Goal: Communication & Community: Participate in discussion

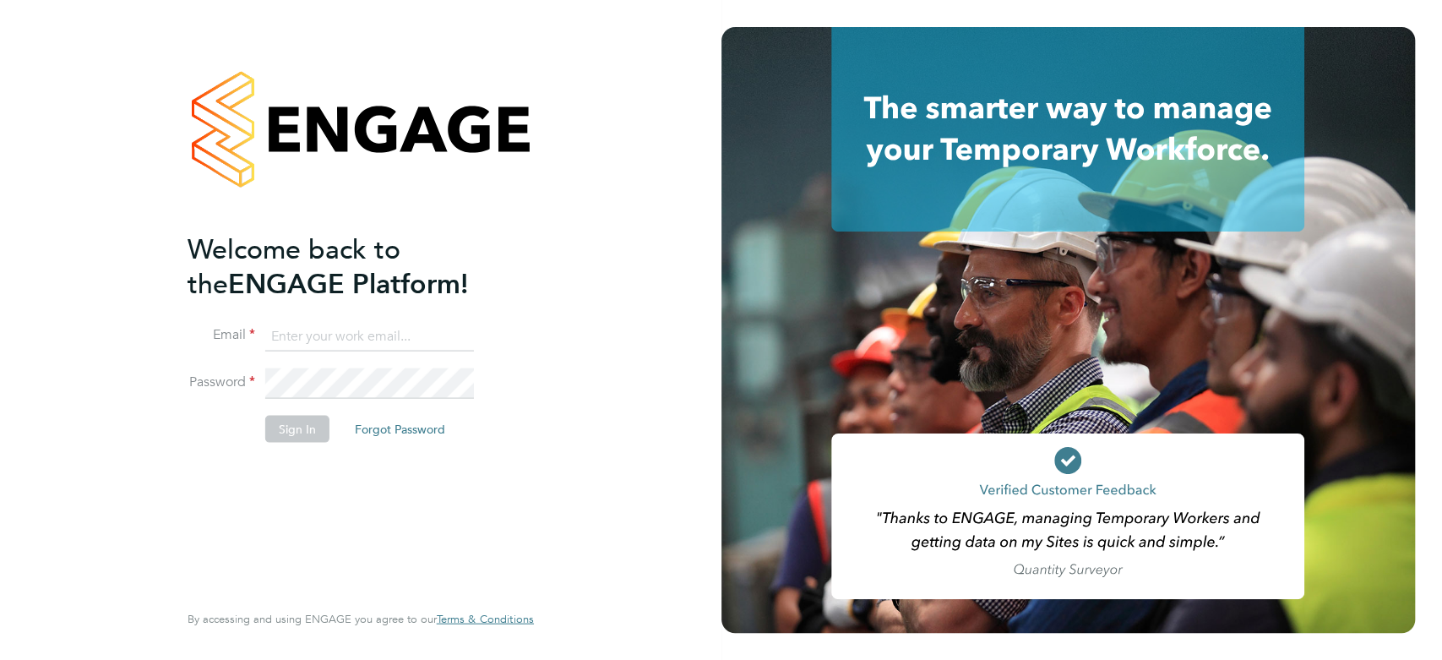
type input "kirsty.coburn@torus.co.uk"
click at [274, 426] on button "Sign In" at bounding box center [297, 428] width 64 height 27
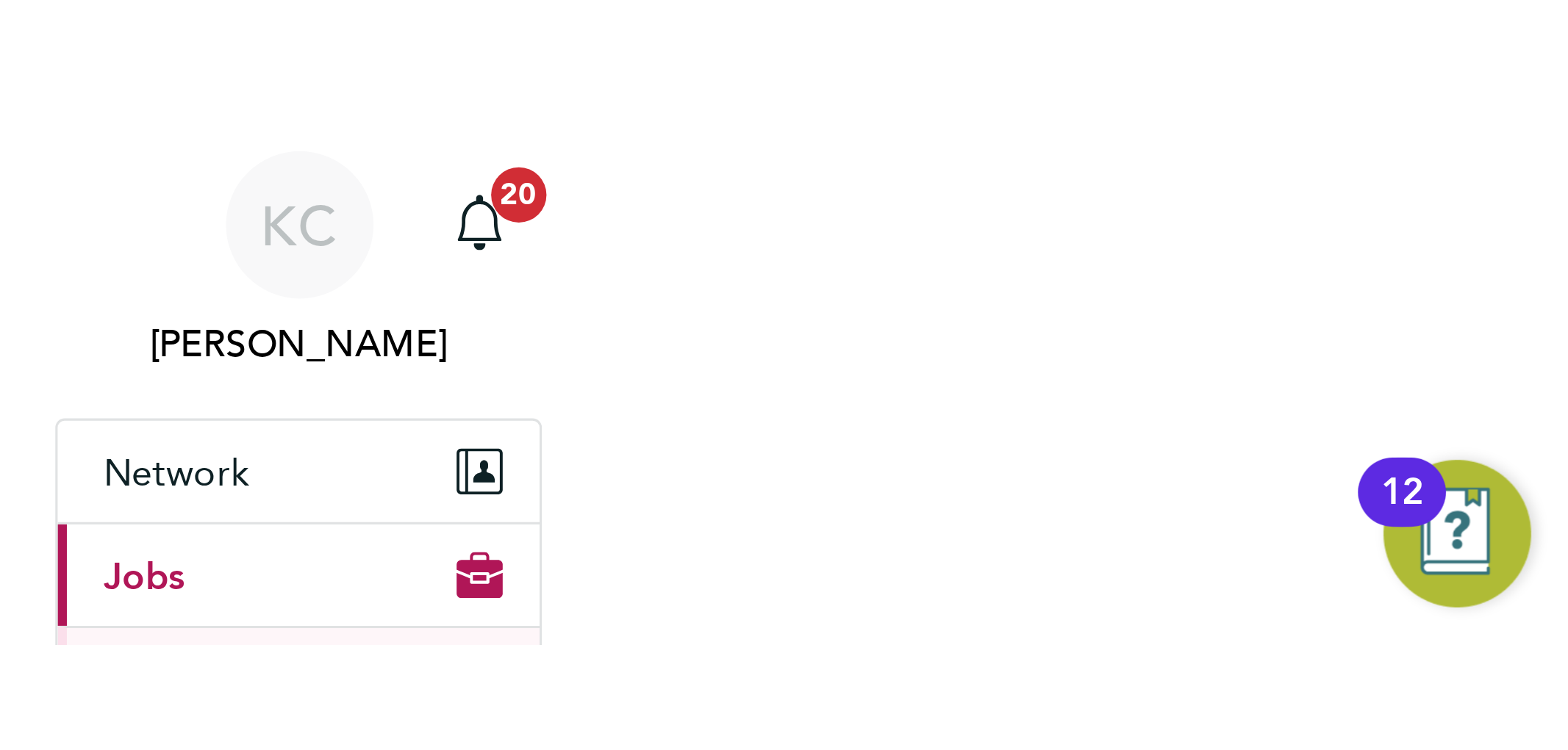
scroll to position [7, 7]
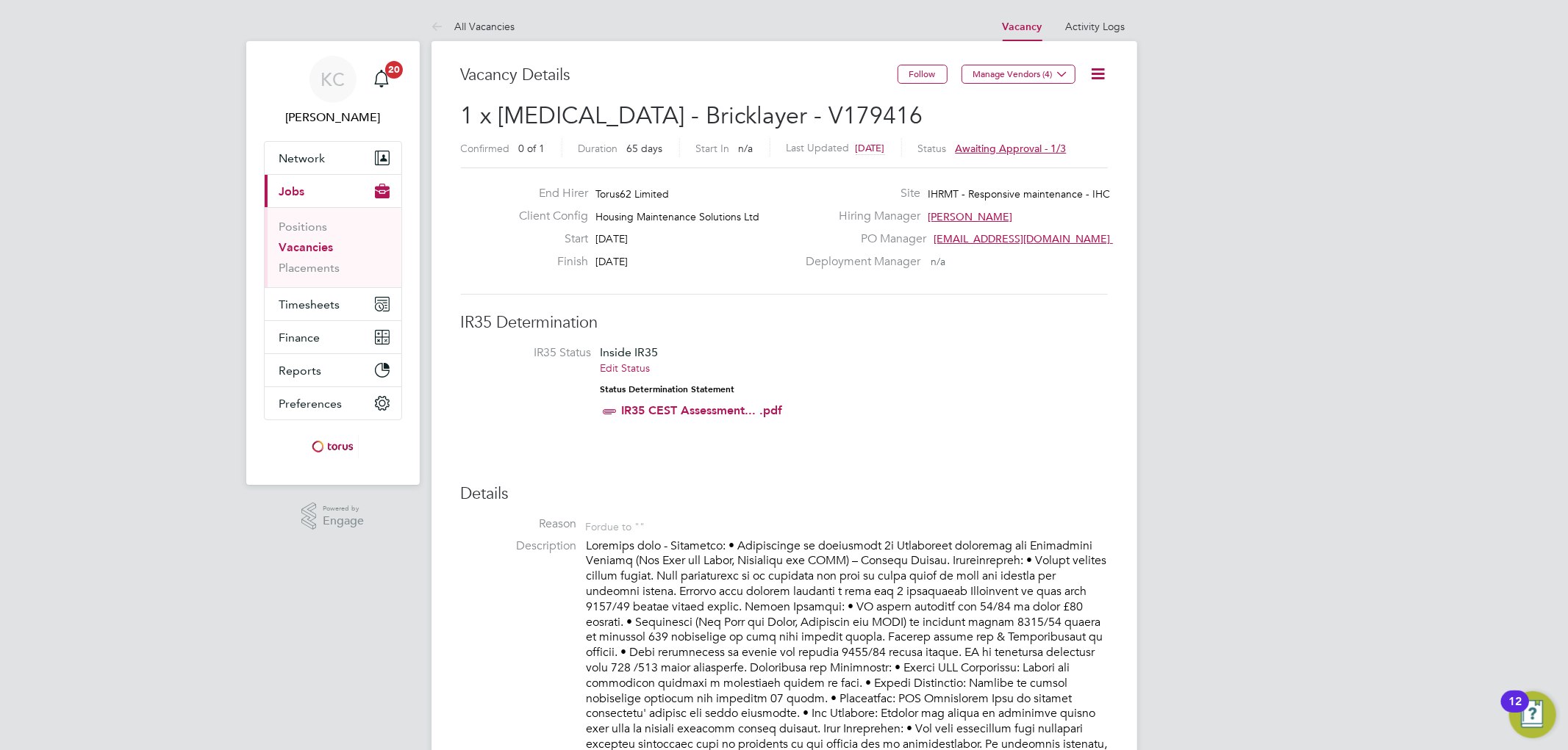
click at [1101, 67] on icon at bounding box center [1099, 73] width 18 height 18
click at [1053, 107] on li "Edit Vacancy e" at bounding box center [1052, 109] width 106 height 21
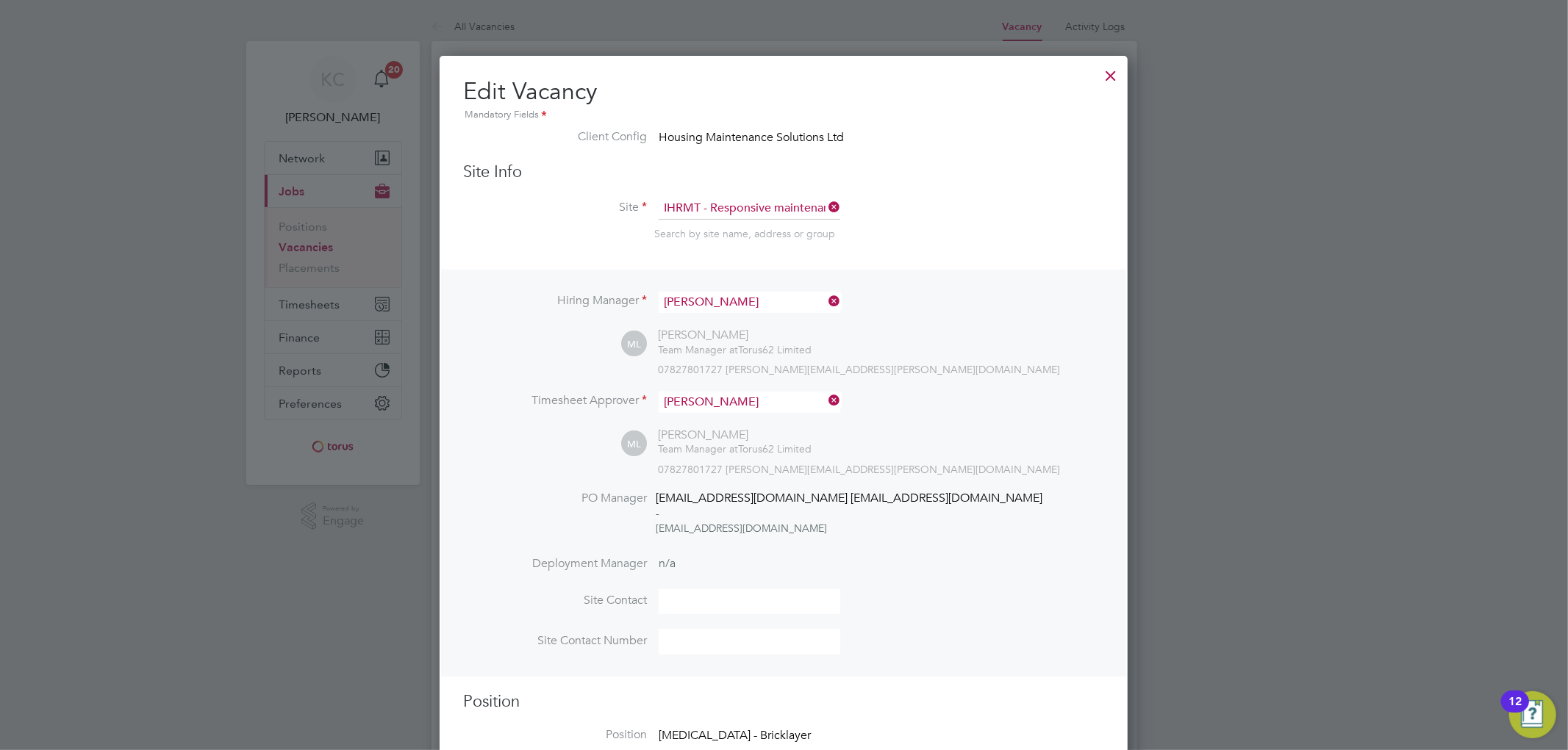
click at [1098, 69] on div at bounding box center [1111, 72] width 26 height 26
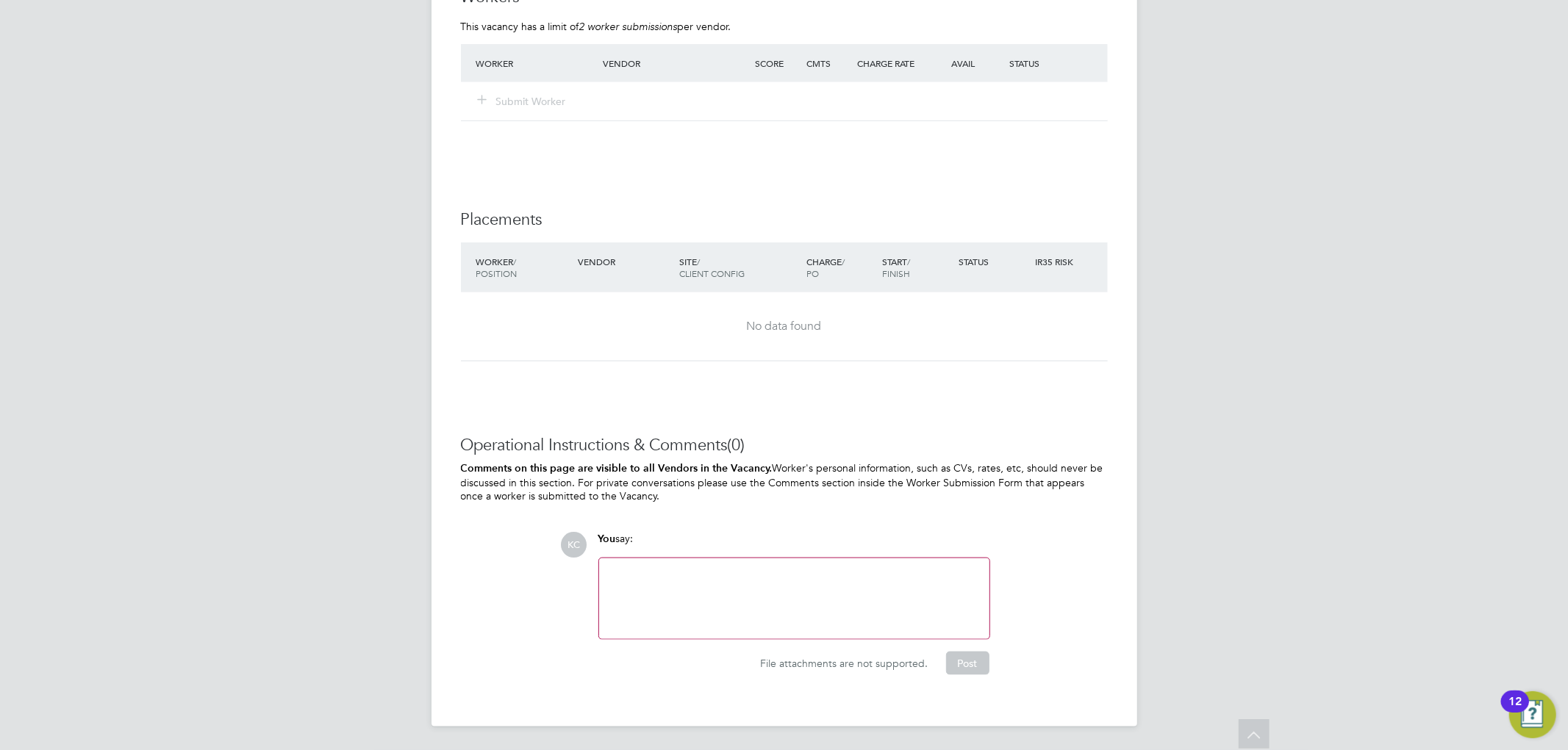
click at [833, 573] on div at bounding box center [794, 599] width 373 height 64
click at [964, 573] on button "Post" at bounding box center [968, 663] width 44 height 23
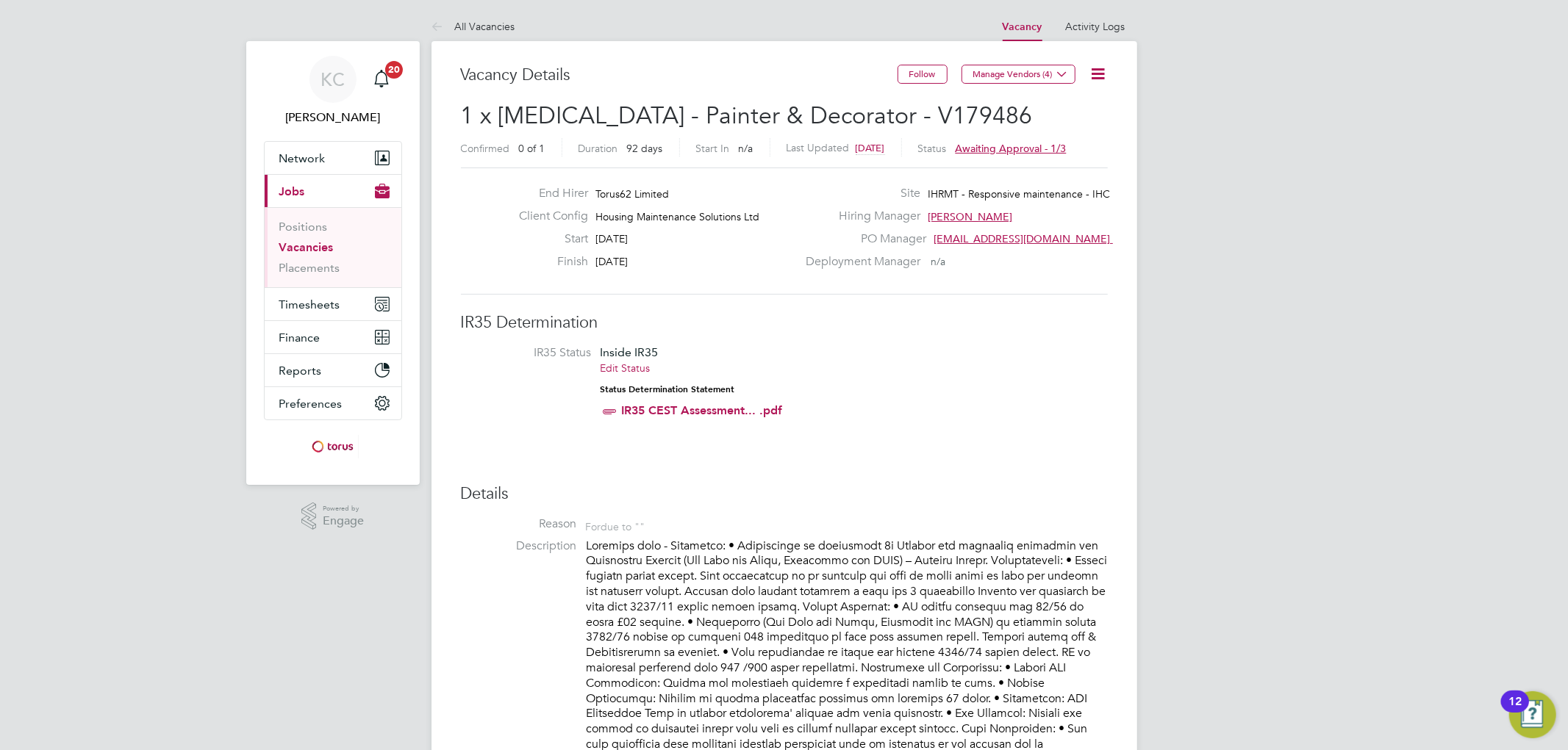
click at [1100, 78] on icon at bounding box center [1099, 73] width 18 height 18
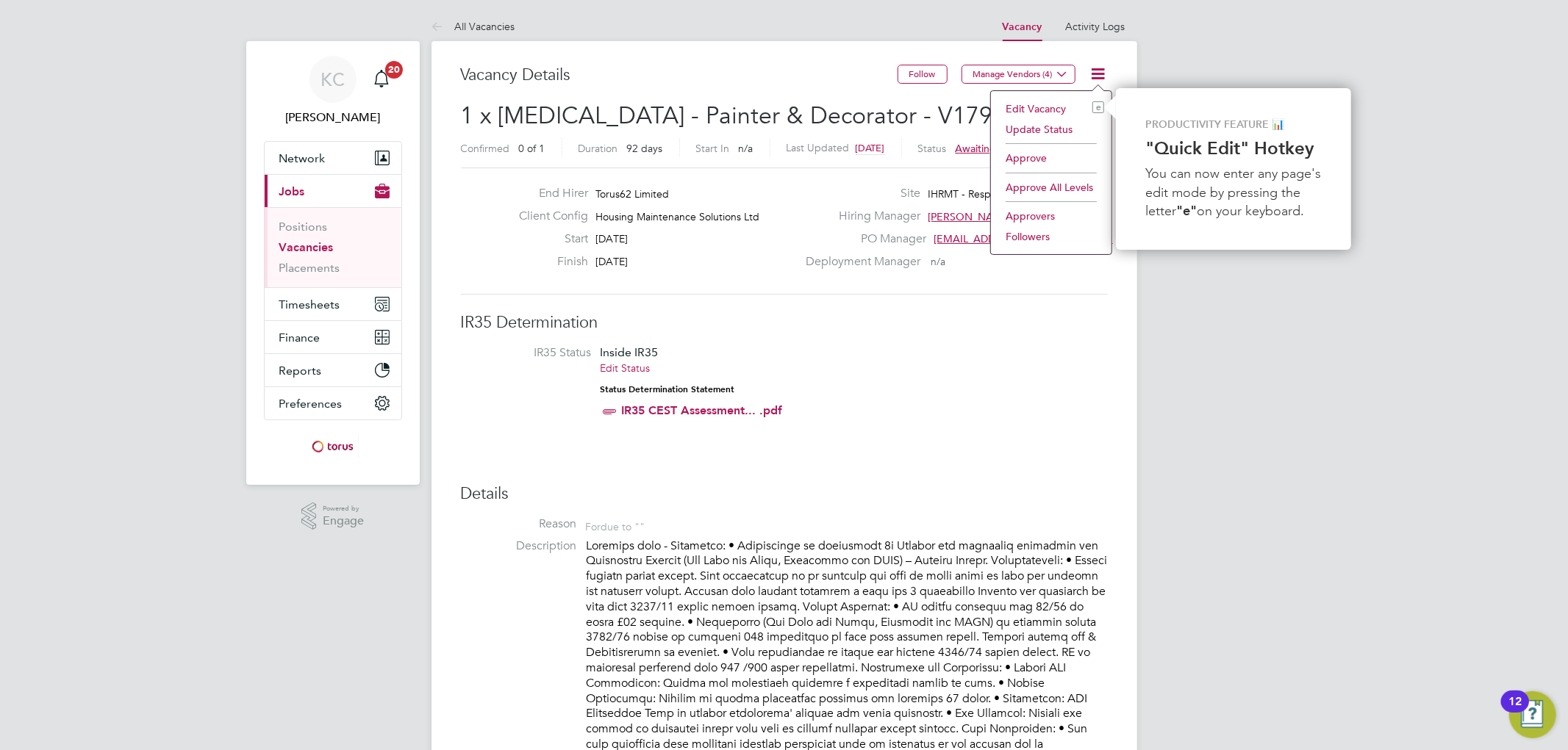
click at [1047, 104] on li "Edit Vacancy e" at bounding box center [1052, 109] width 106 height 21
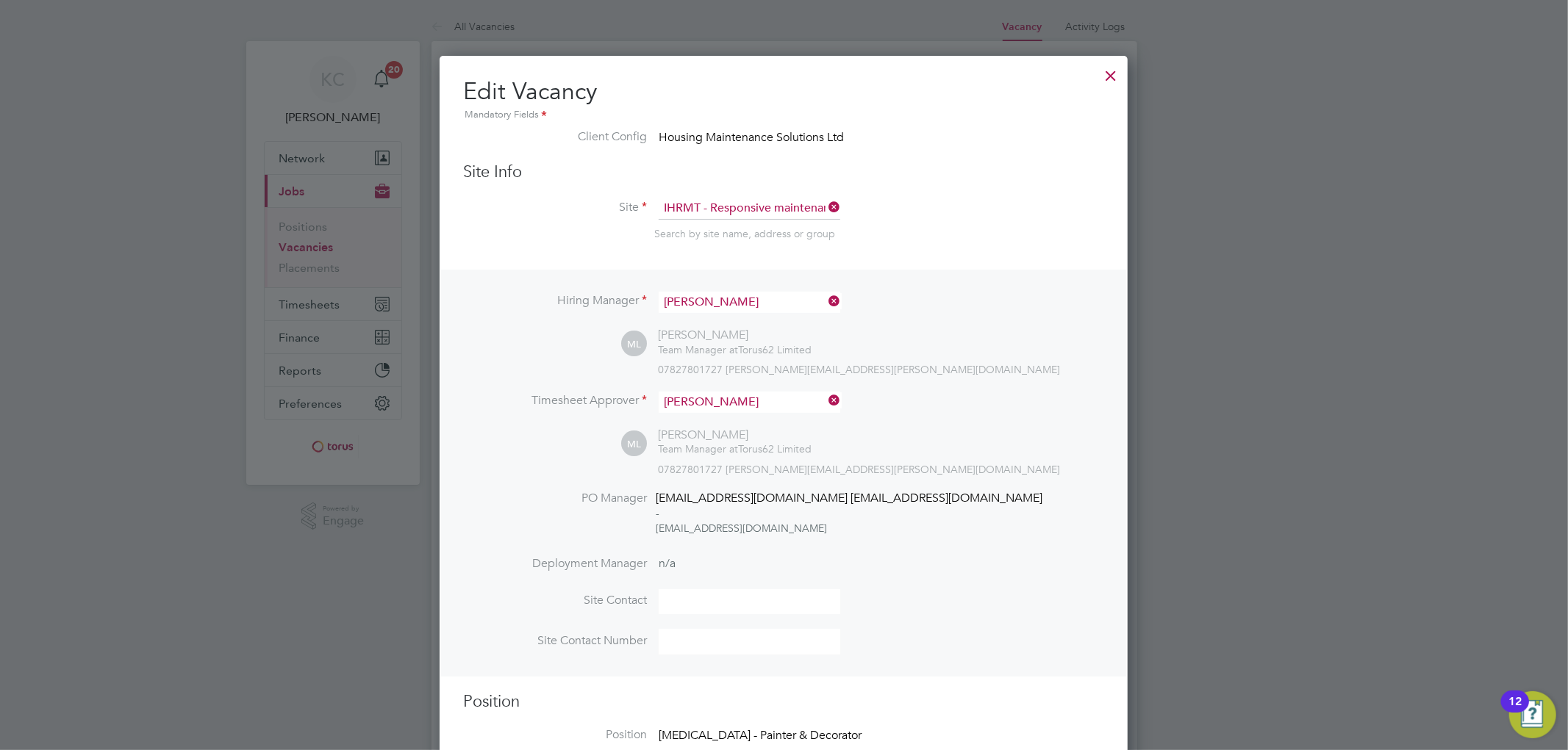
click at [1113, 77] on div at bounding box center [1111, 72] width 26 height 26
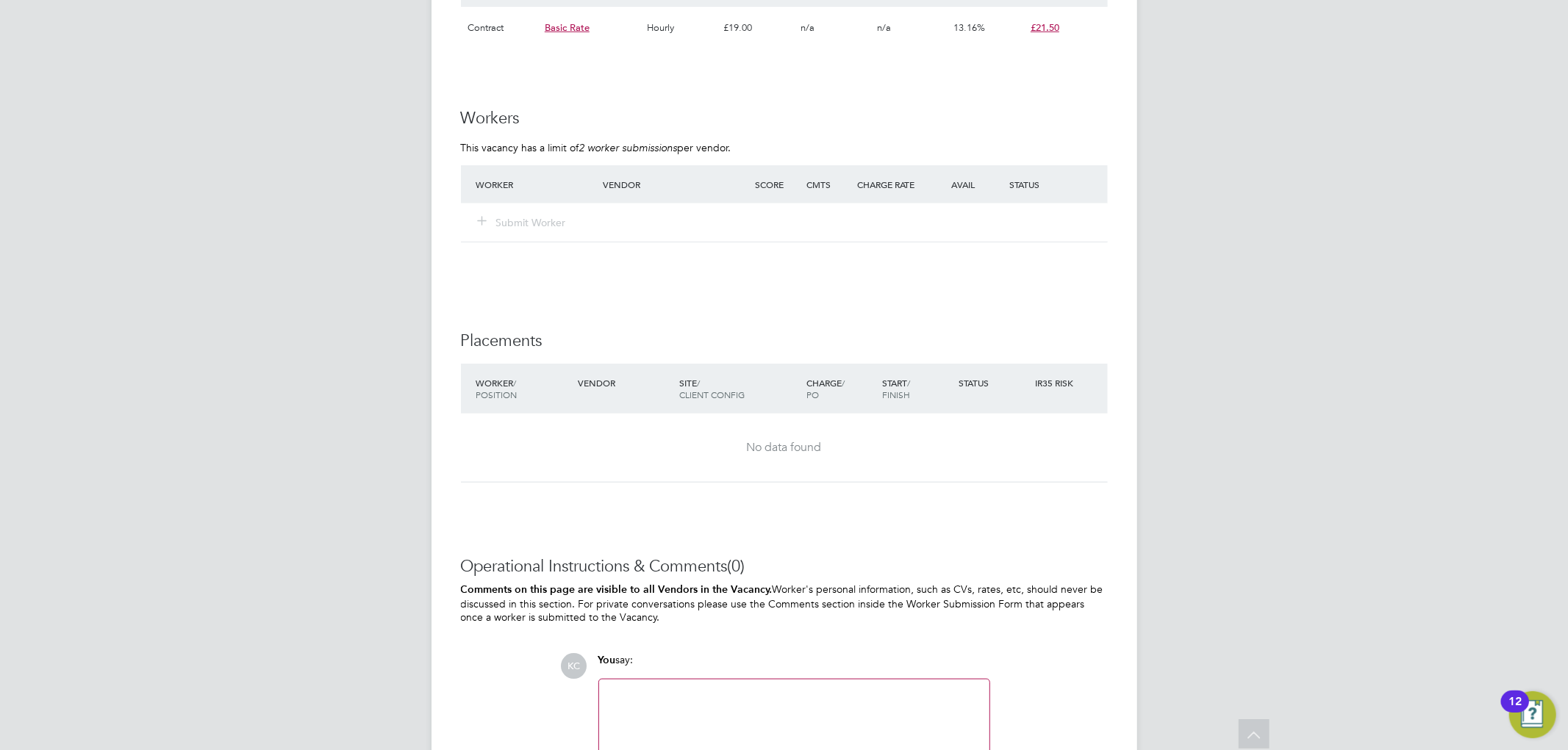
scroll to position [1296, 0]
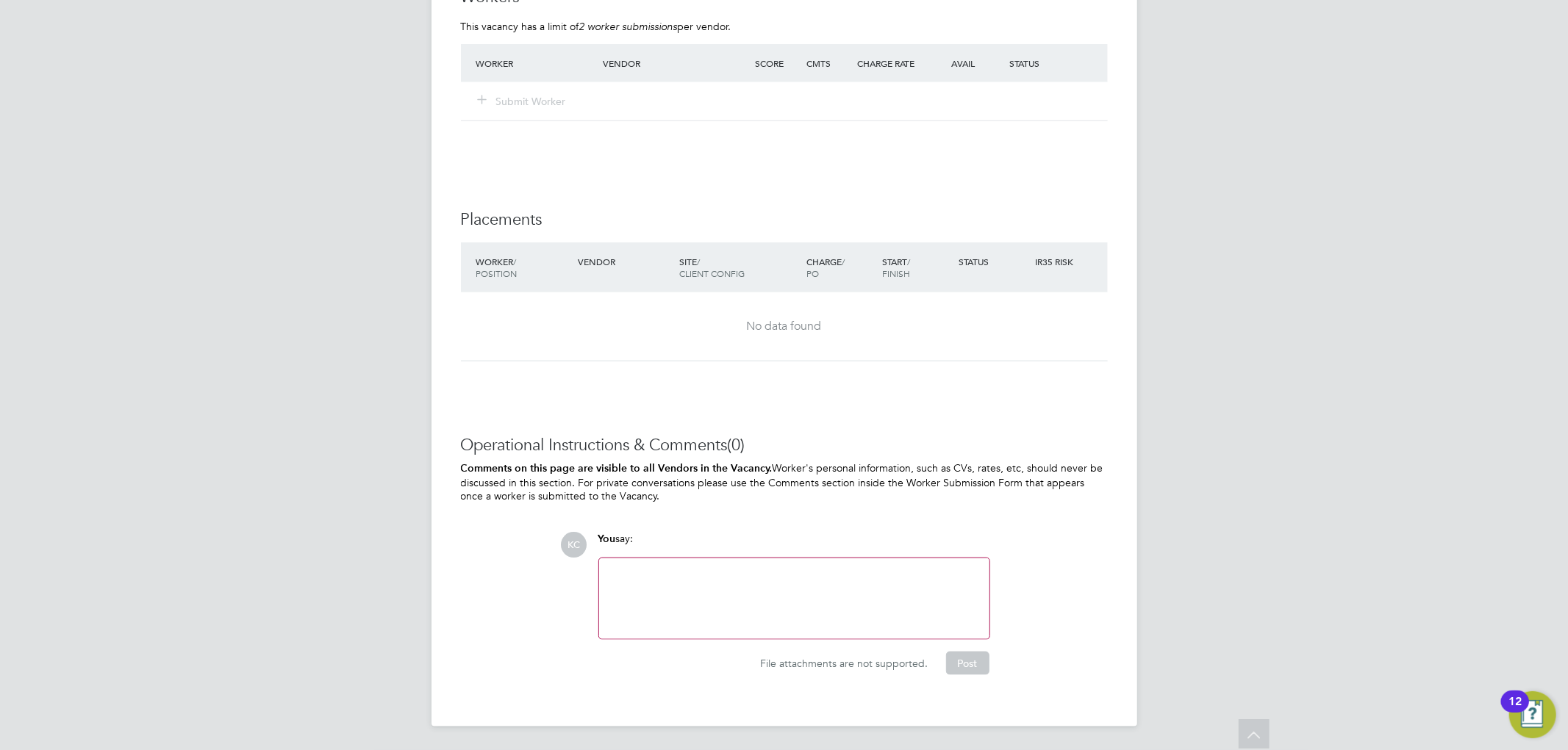
click at [806, 619] on div at bounding box center [794, 599] width 373 height 64
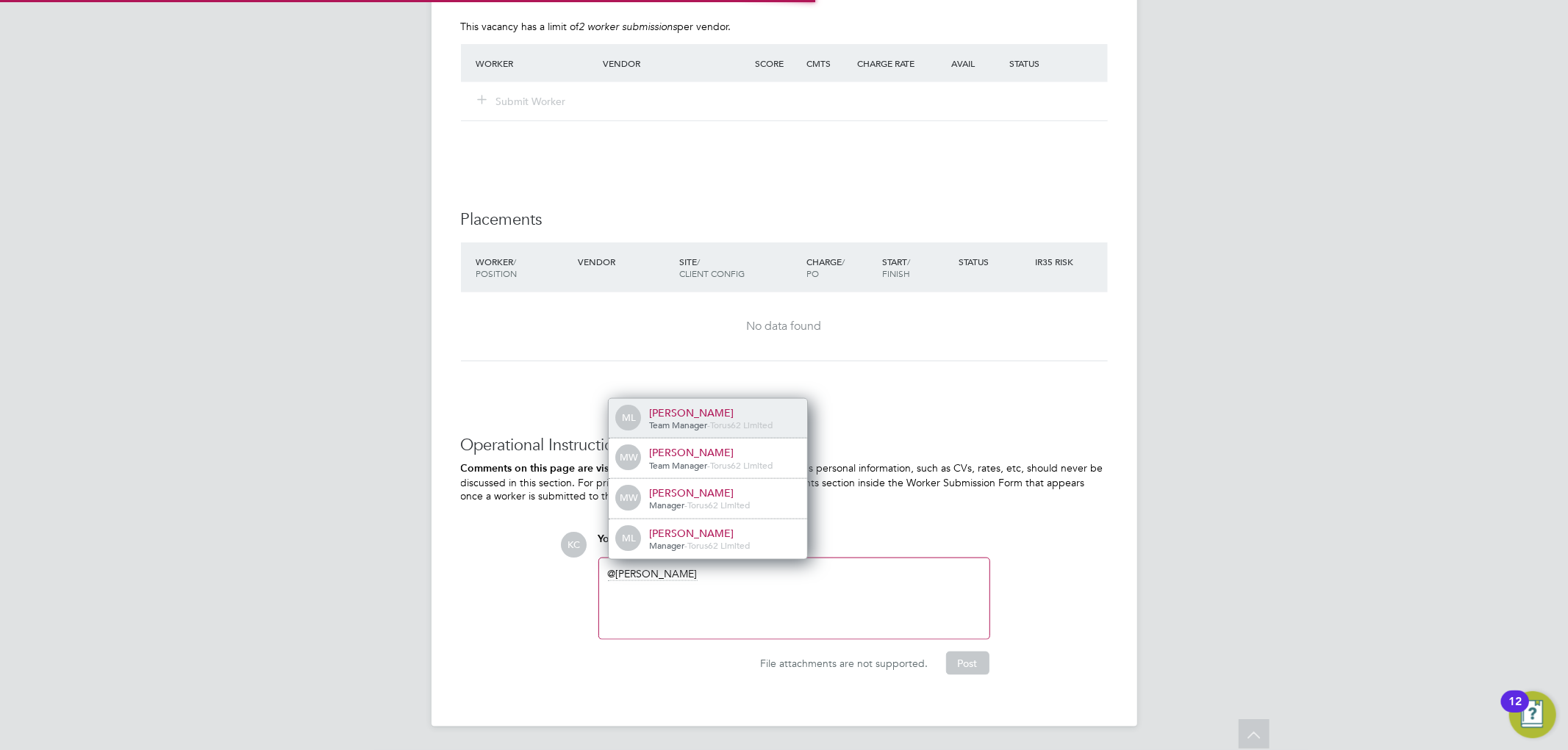
scroll to position [12, 148]
click at [740, 418] on div "[PERSON_NAME]" at bounding box center [723, 412] width 147 height 13
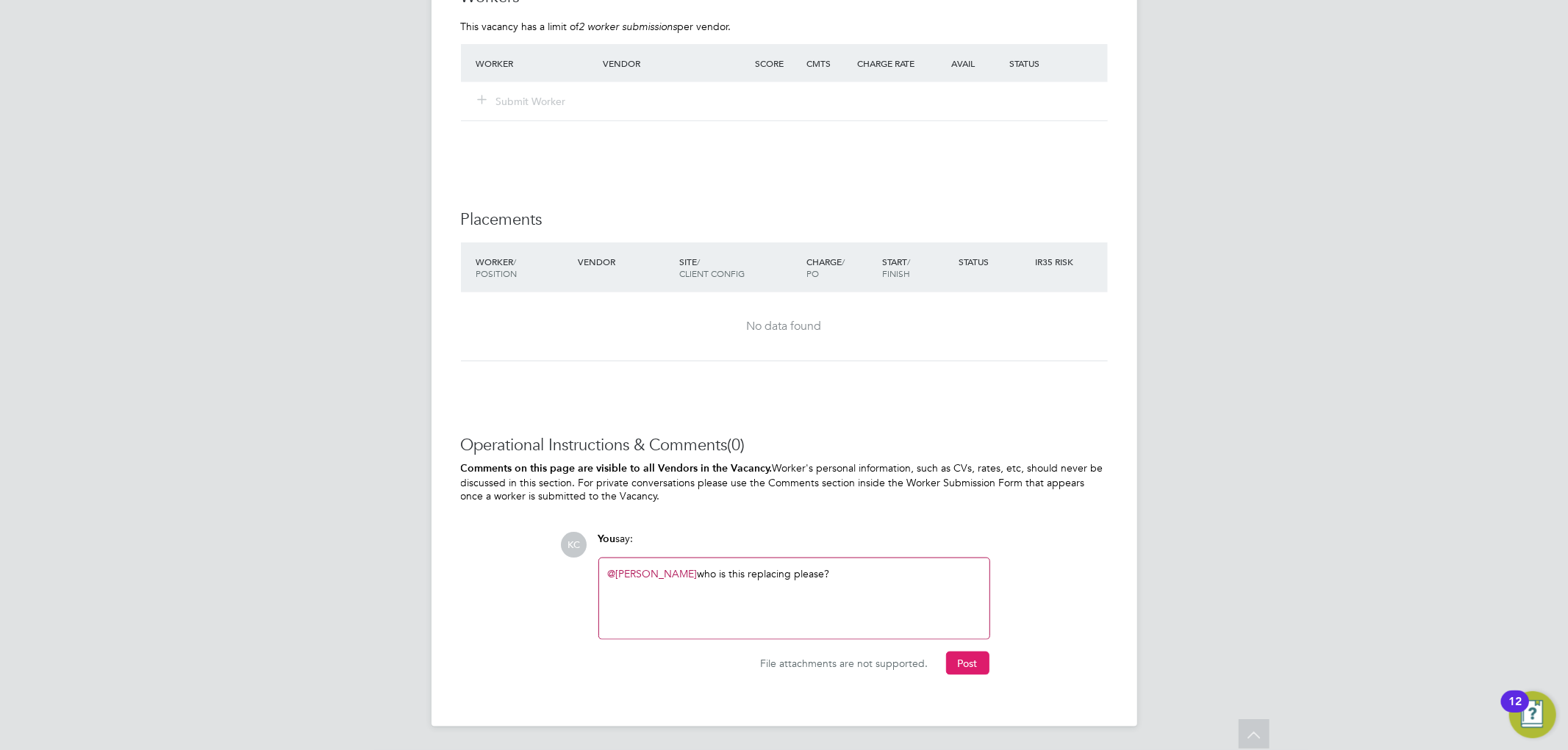
click at [971, 658] on button "Post" at bounding box center [968, 663] width 44 height 23
